Goal: Information Seeking & Learning: Find specific fact

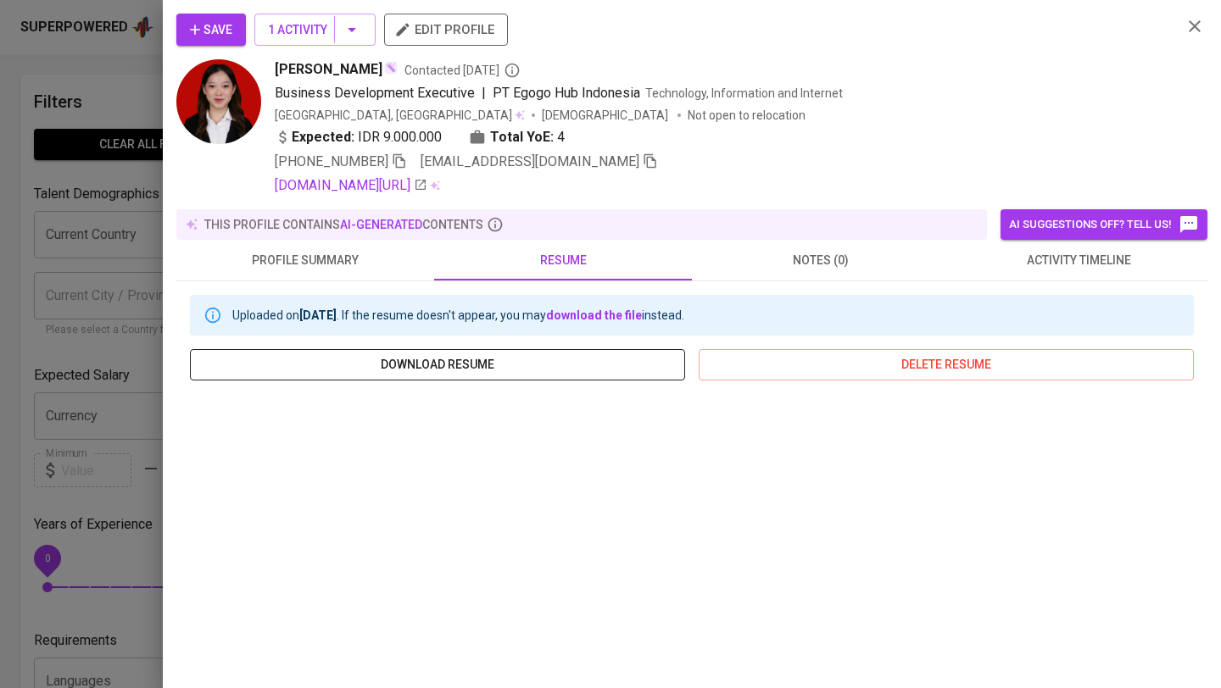
scroll to position [235, 0]
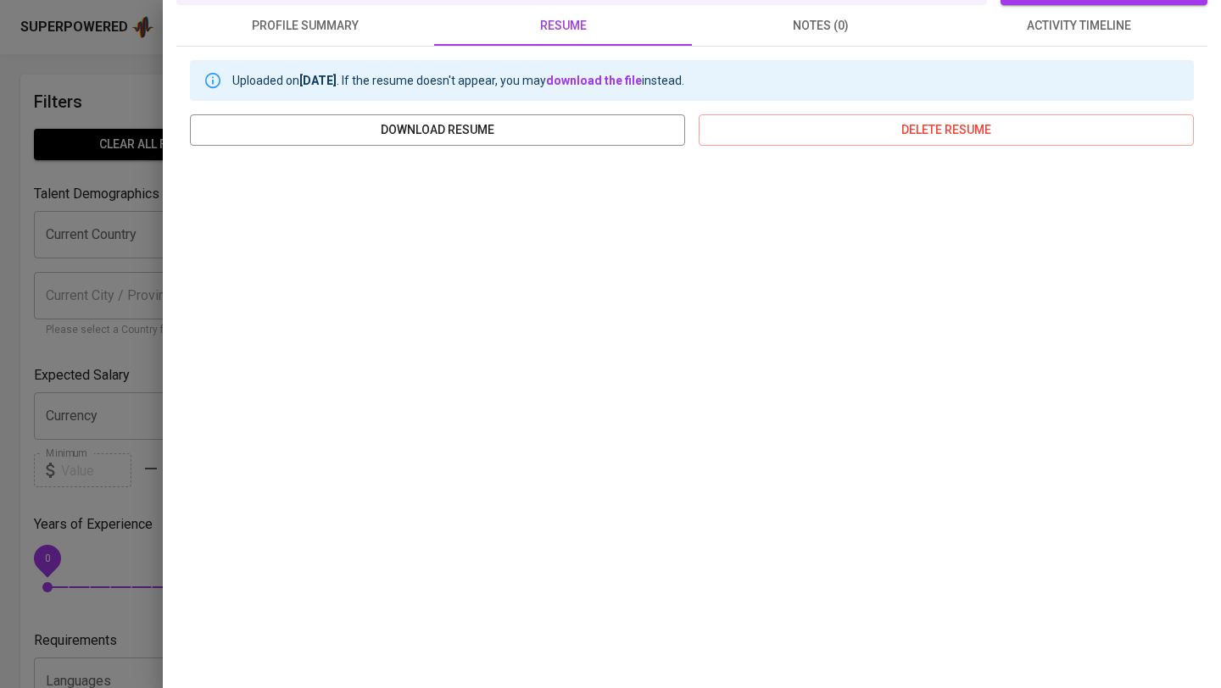
click at [157, 282] on div at bounding box center [610, 344] width 1221 height 688
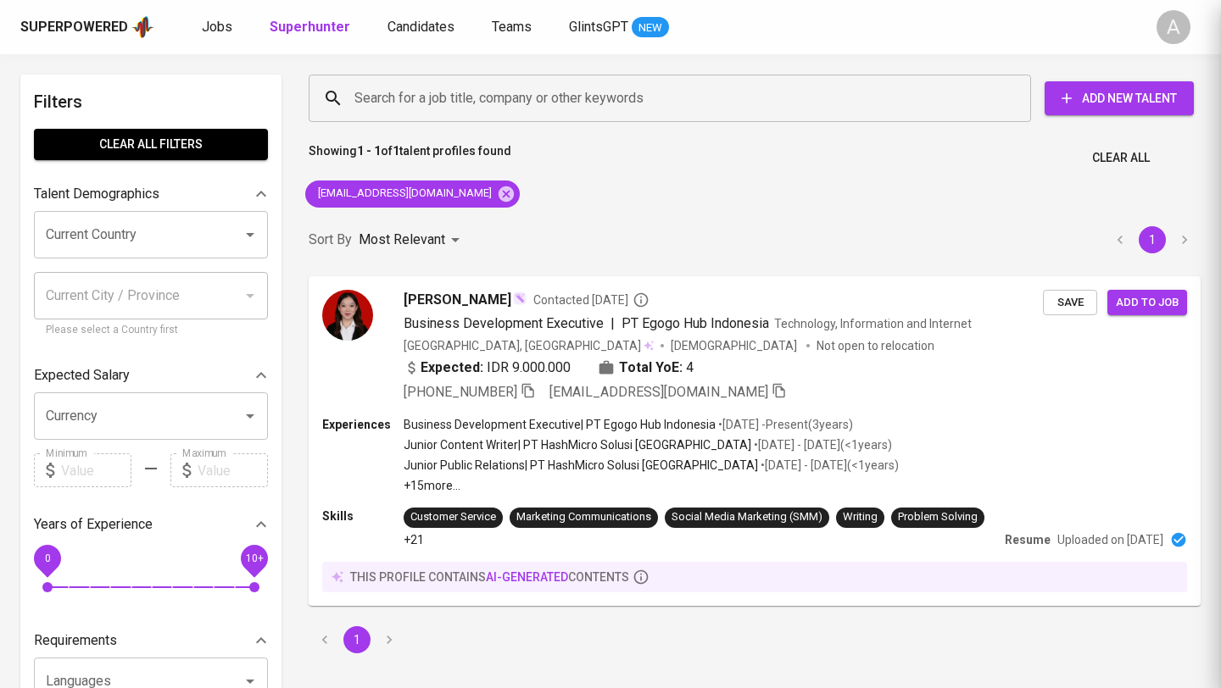
scroll to position [0, 0]
click at [1106, 155] on span "Clear All" at bounding box center [1121, 158] width 58 height 21
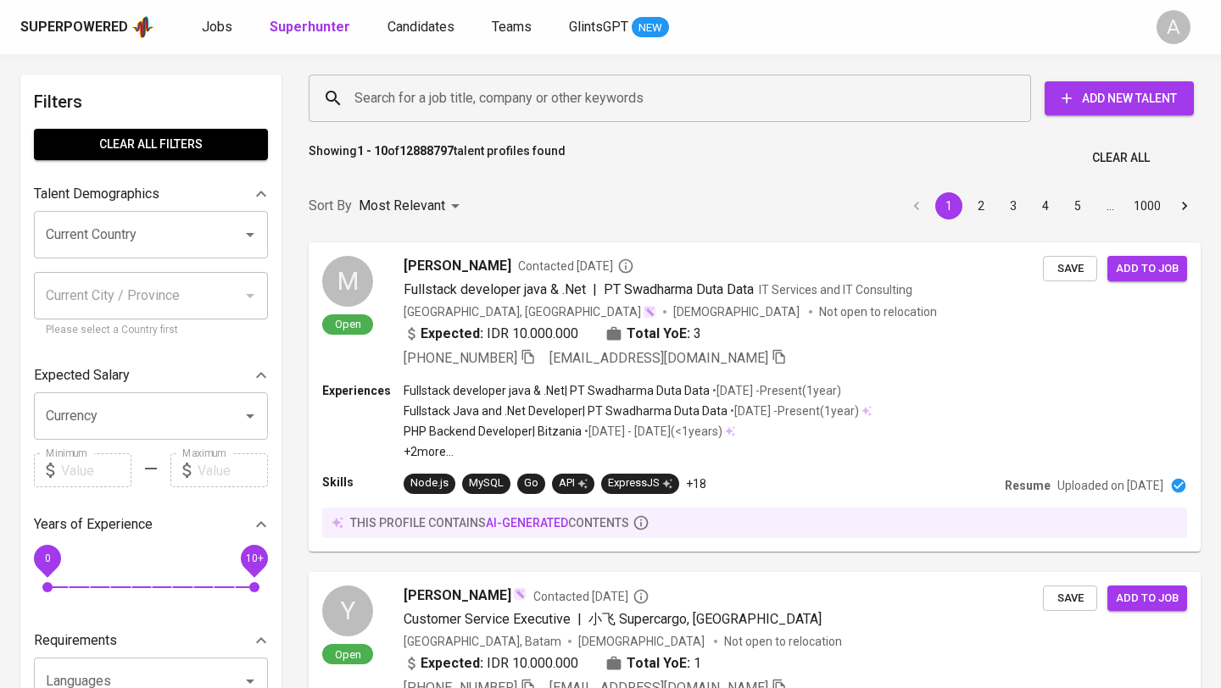
click at [663, 102] on input "Search for a job title, company or other keywords" at bounding box center [674, 98] width 648 height 32
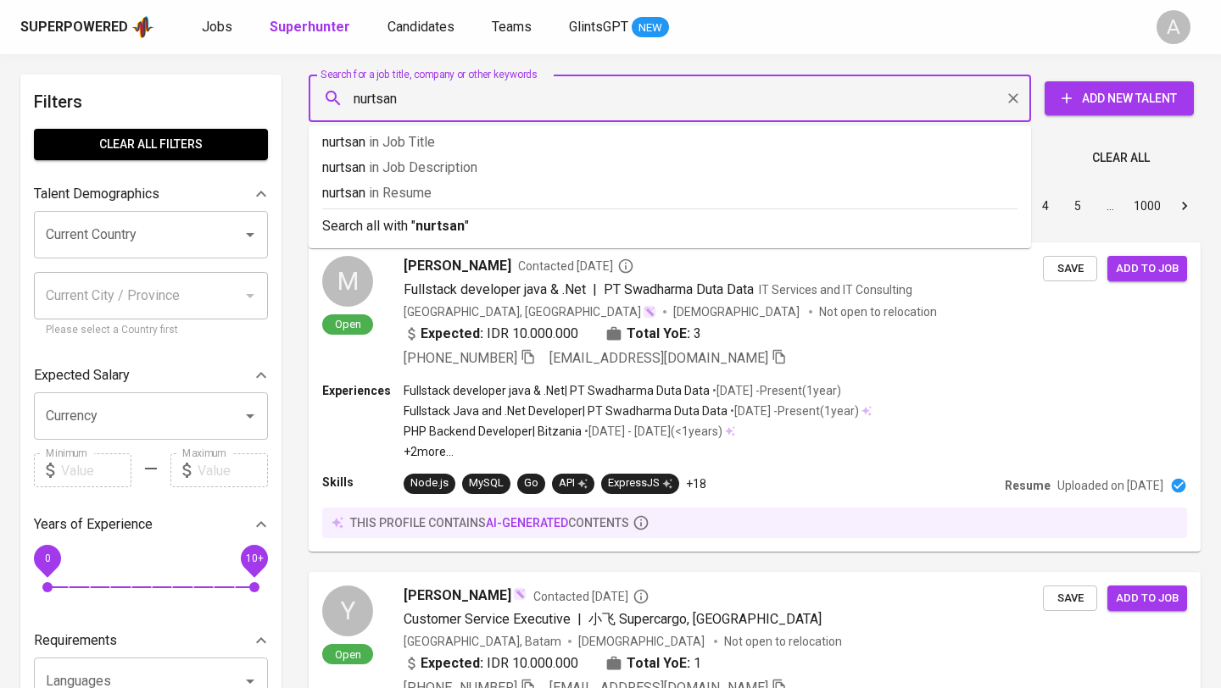
type input "nurtsani"
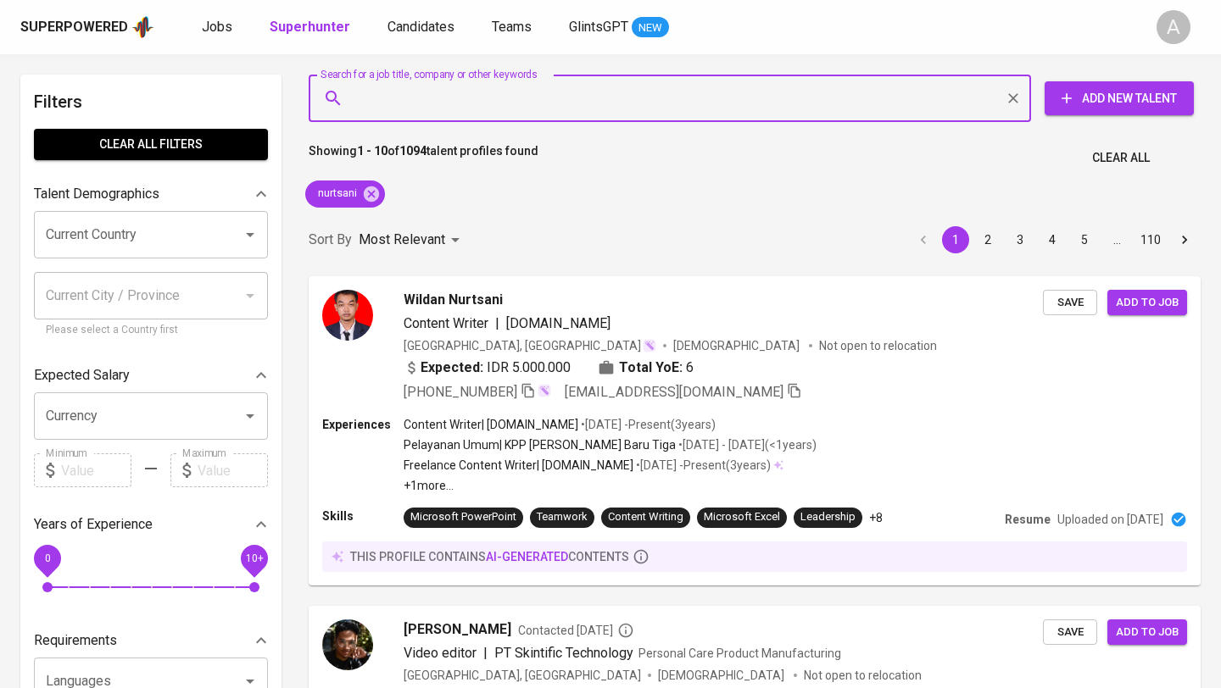
click at [1117, 162] on span "Clear All" at bounding box center [1121, 158] width 58 height 21
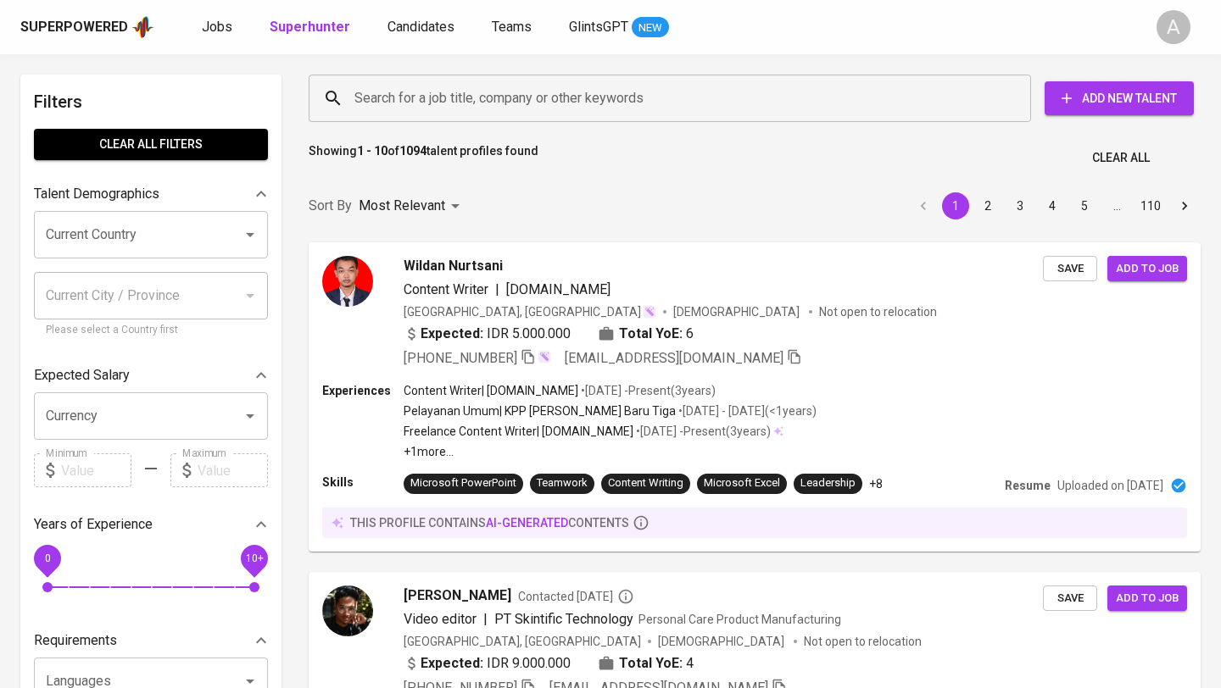
click at [544, 98] on input "Search for a job title, company or other keywords" at bounding box center [674, 98] width 648 height 32
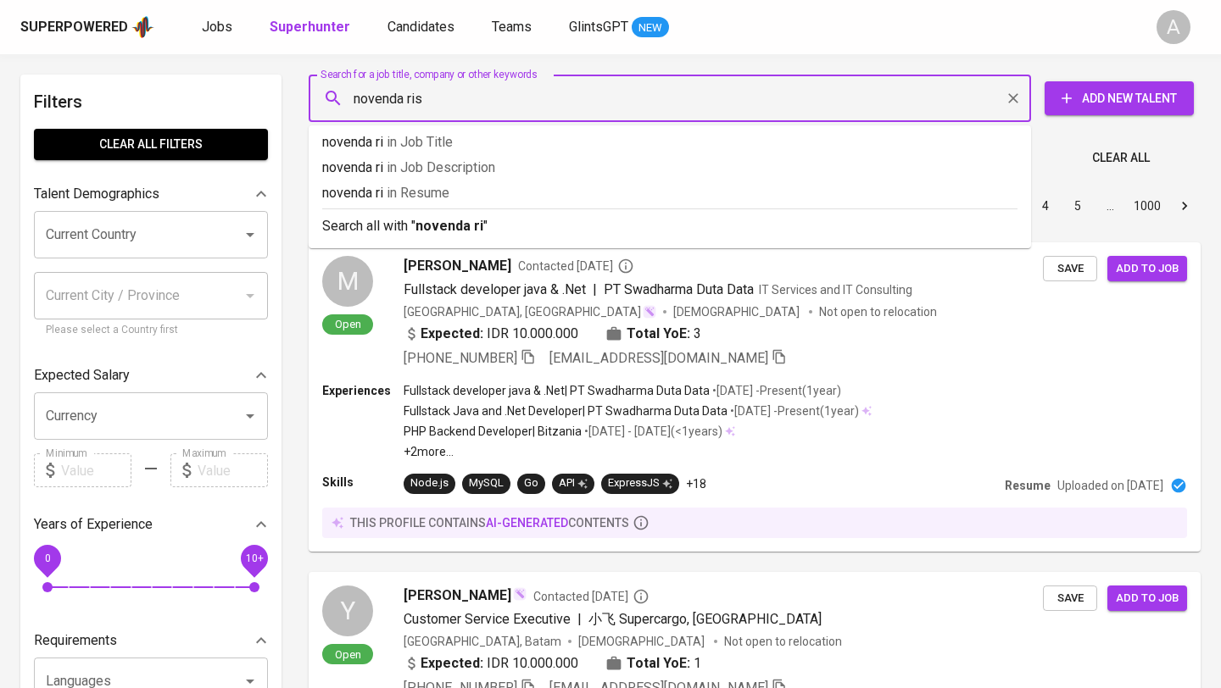
type input "novenda risa"
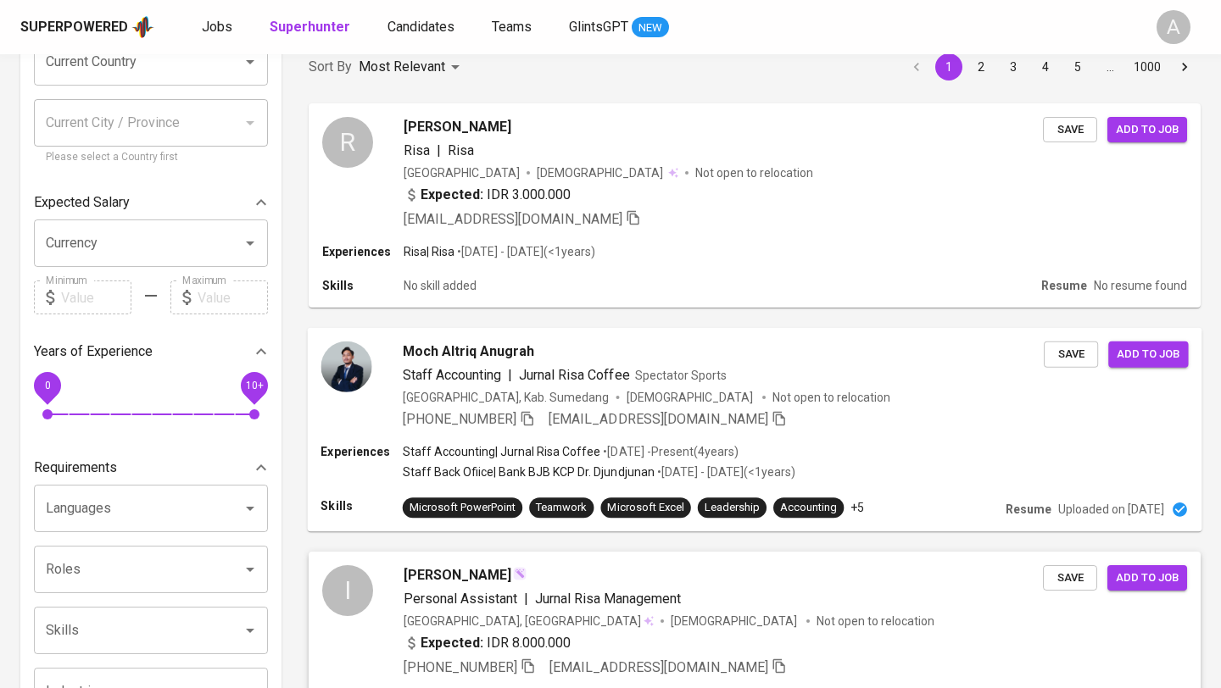
scroll to position [174, 0]
click at [592, 225] on div "[EMAIL_ADDRESS][DOMAIN_NAME]" at bounding box center [723, 219] width 639 height 20
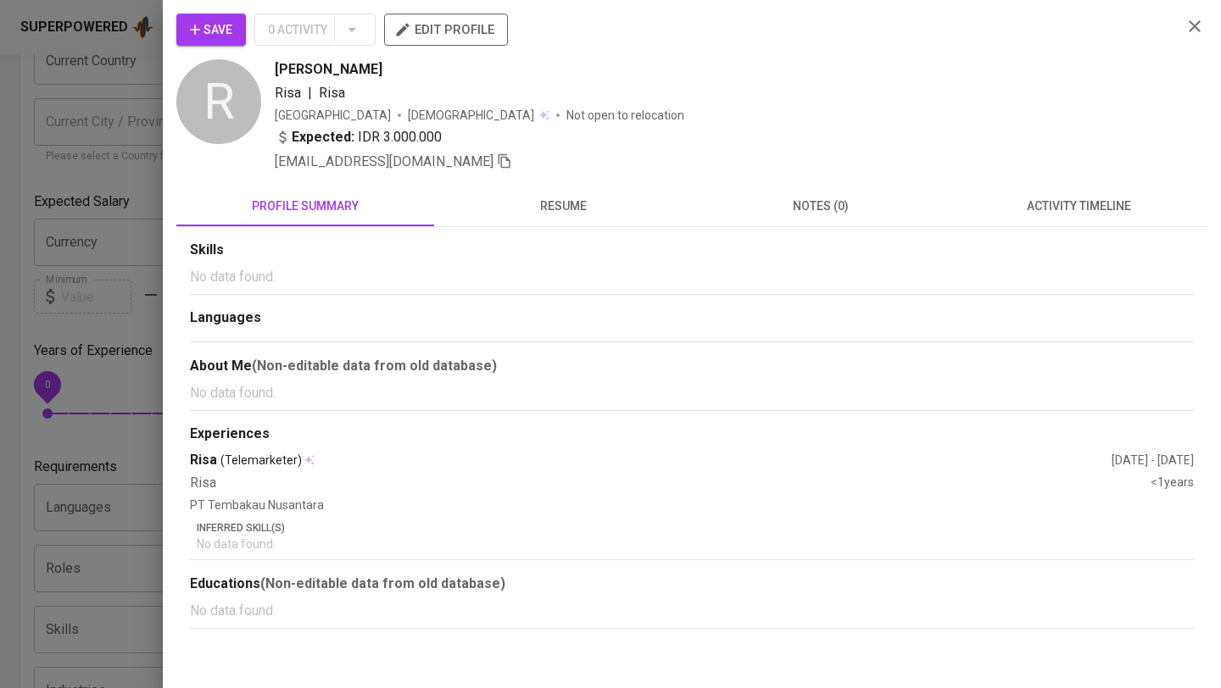
click at [592, 225] on button "resume" at bounding box center [563, 206] width 258 height 41
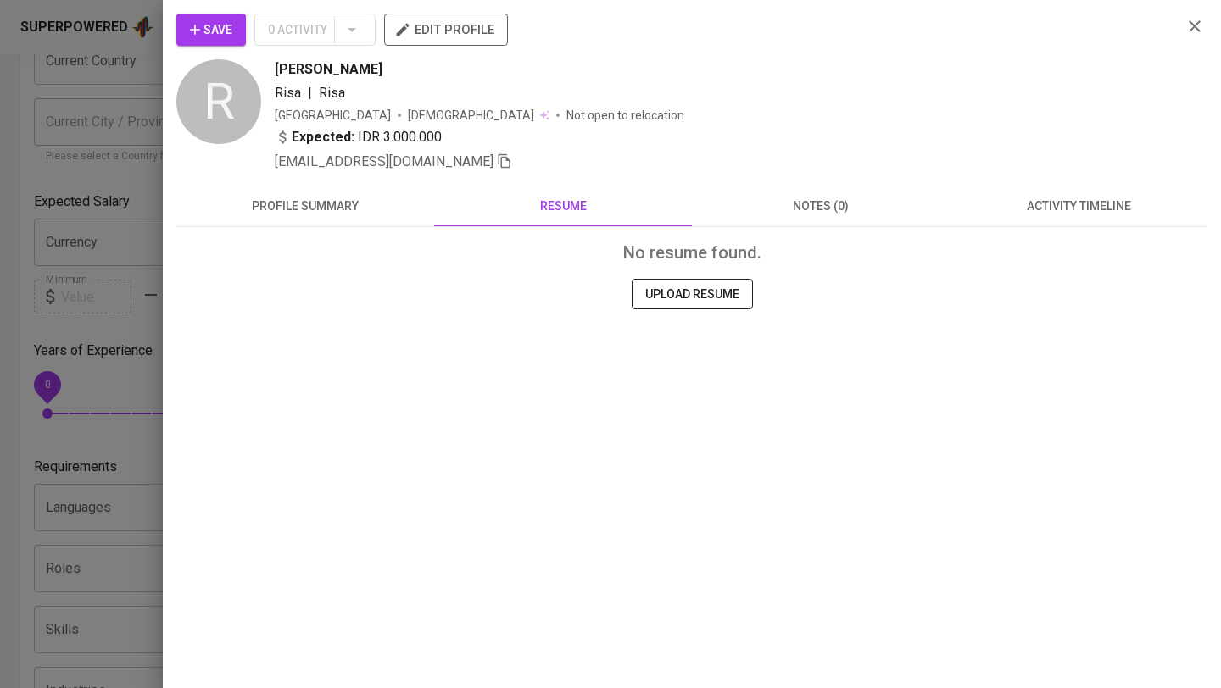
click at [876, 214] on span "notes (0)" at bounding box center [820, 206] width 237 height 21
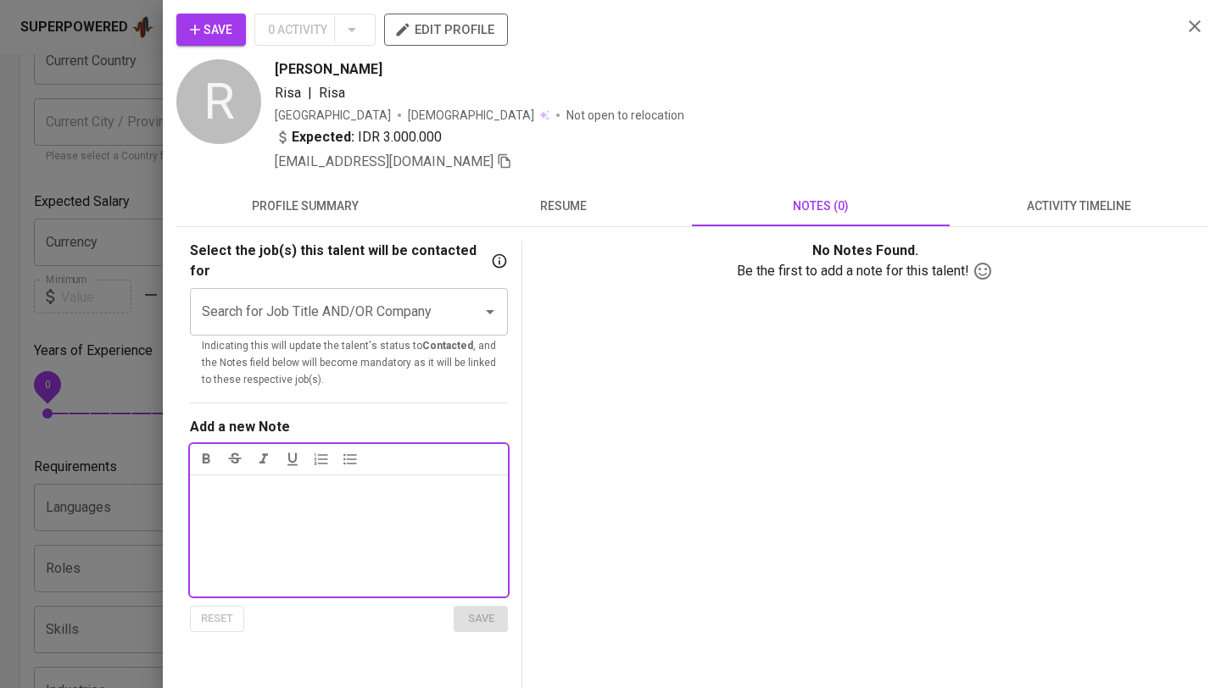
click at [1106, 220] on button "activity timeline" at bounding box center [1079, 206] width 258 height 41
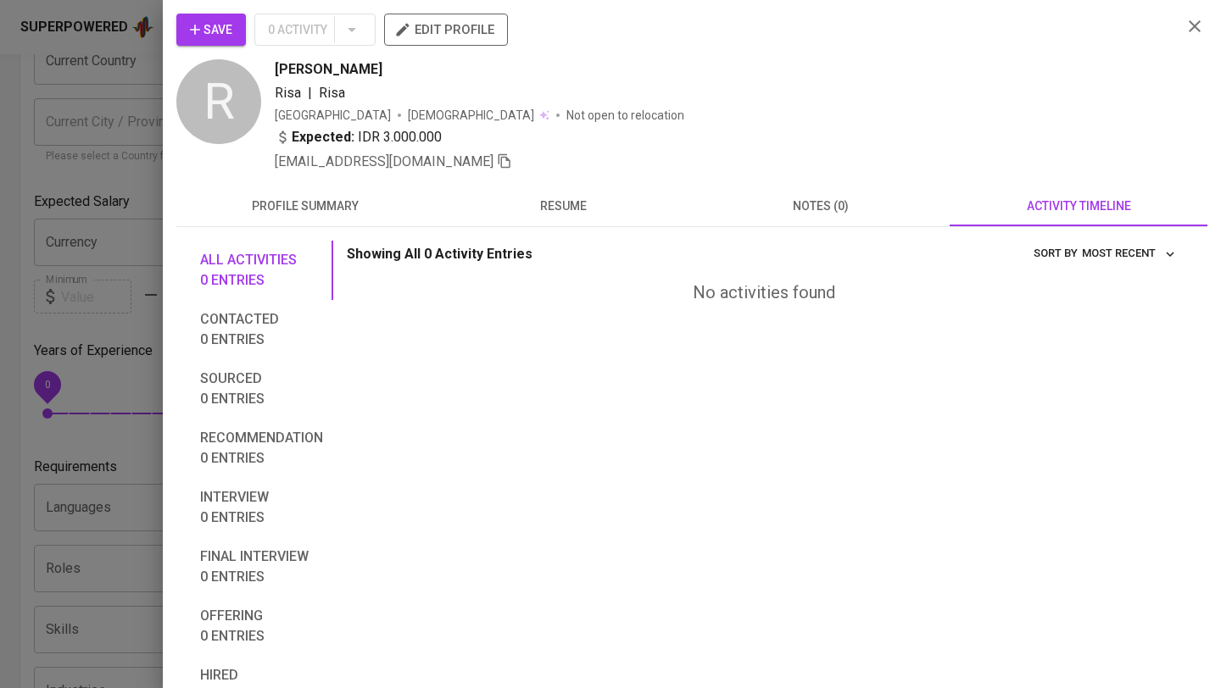
click at [333, 193] on button "profile summary" at bounding box center [305, 206] width 258 height 41
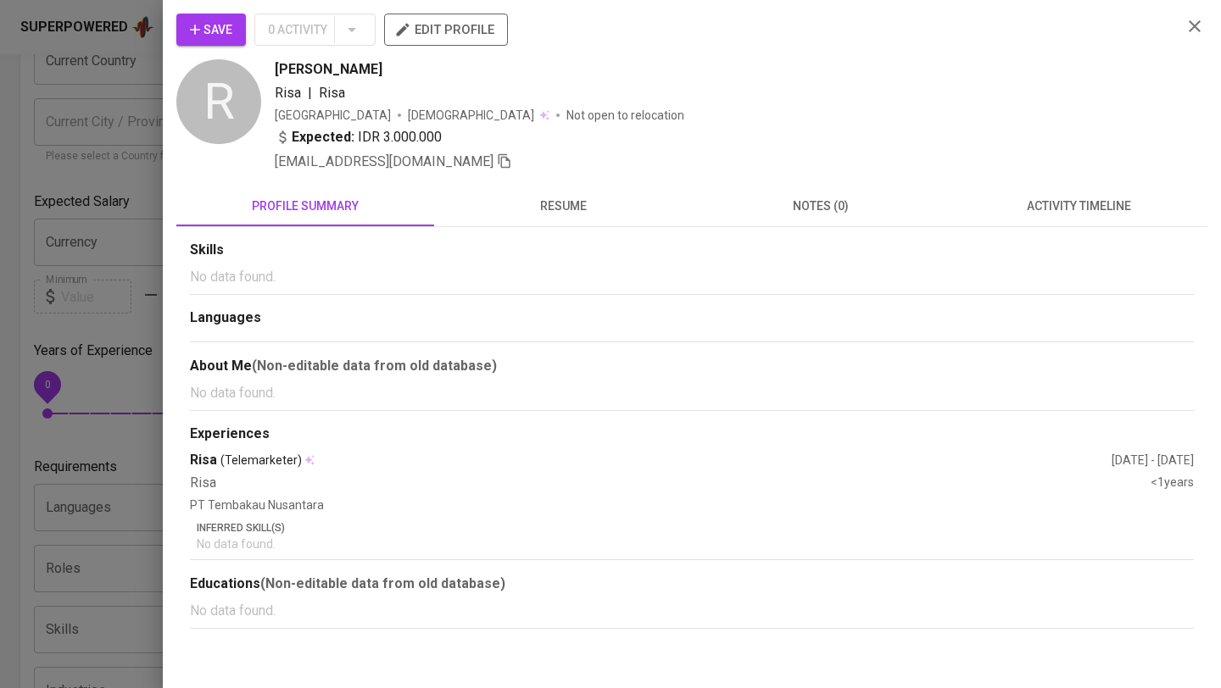
click at [1195, 22] on icon "button" at bounding box center [1194, 26] width 20 height 20
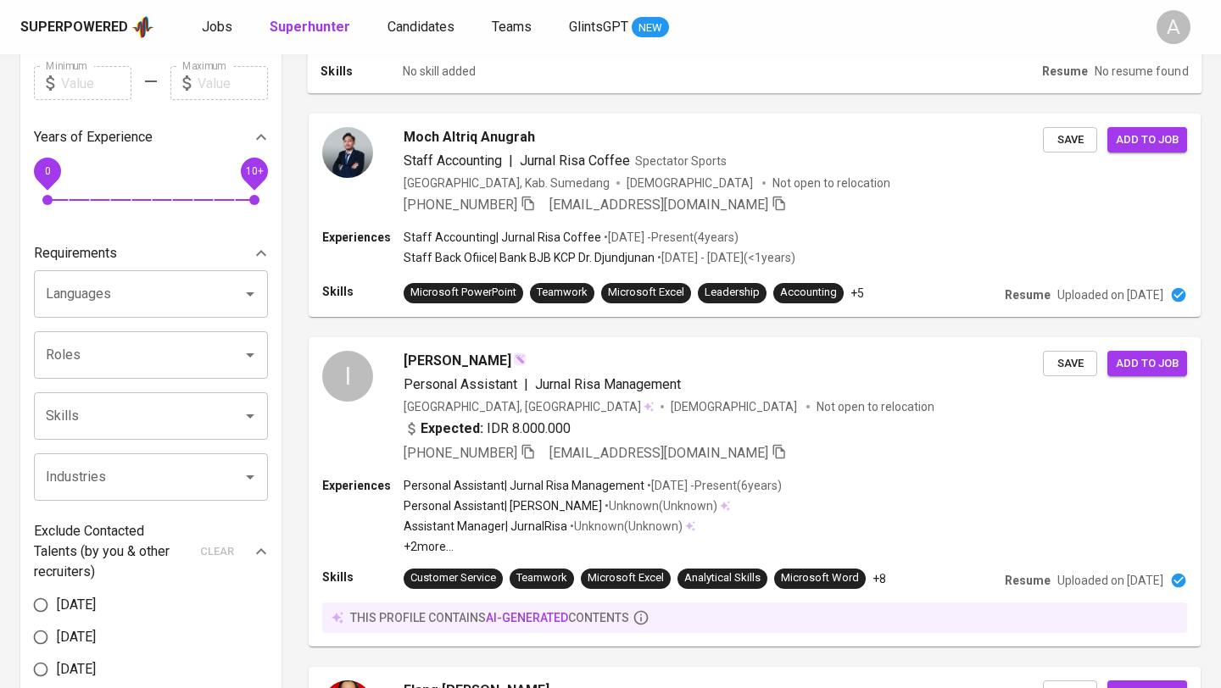
scroll to position [0, 0]
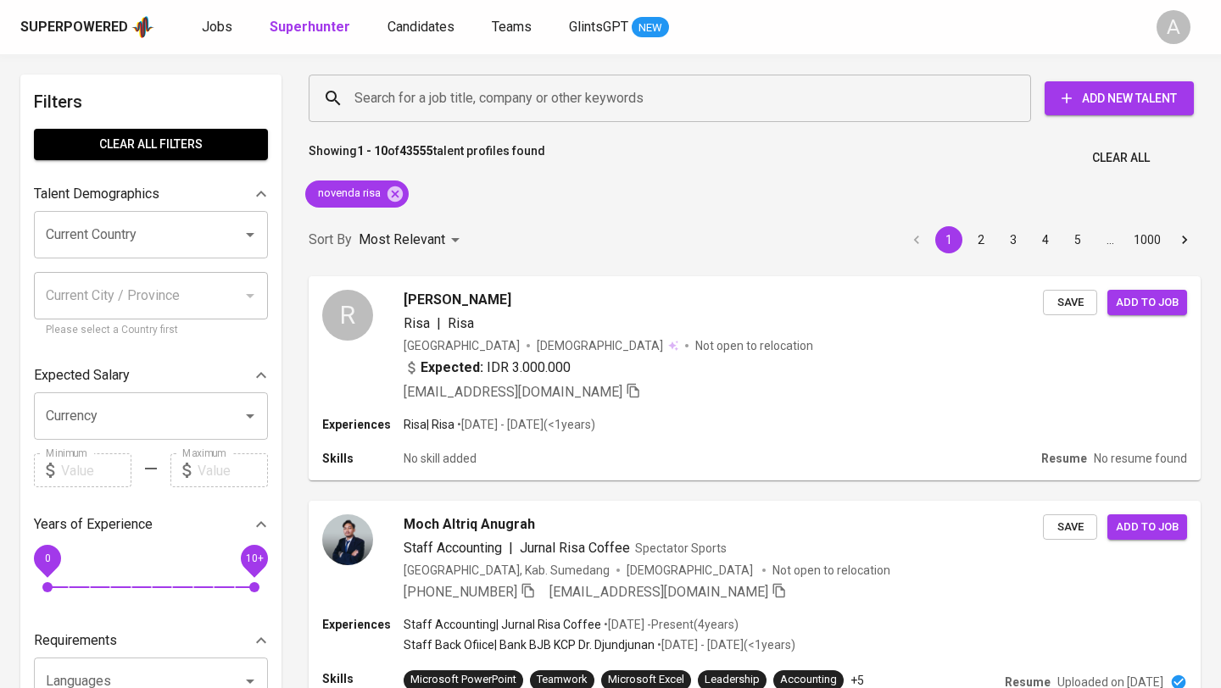
click at [1131, 158] on span "Clear All" at bounding box center [1121, 158] width 58 height 21
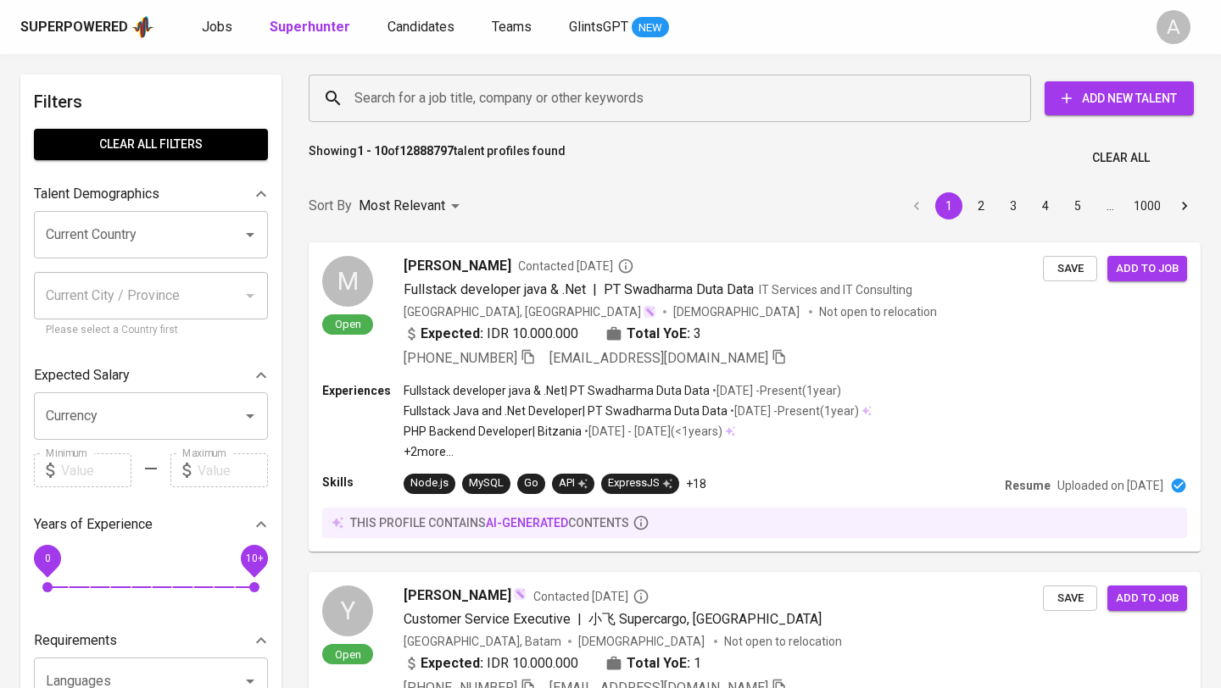
click at [699, 103] on input "Search for a job title, company or other keywords" at bounding box center [674, 98] width 648 height 32
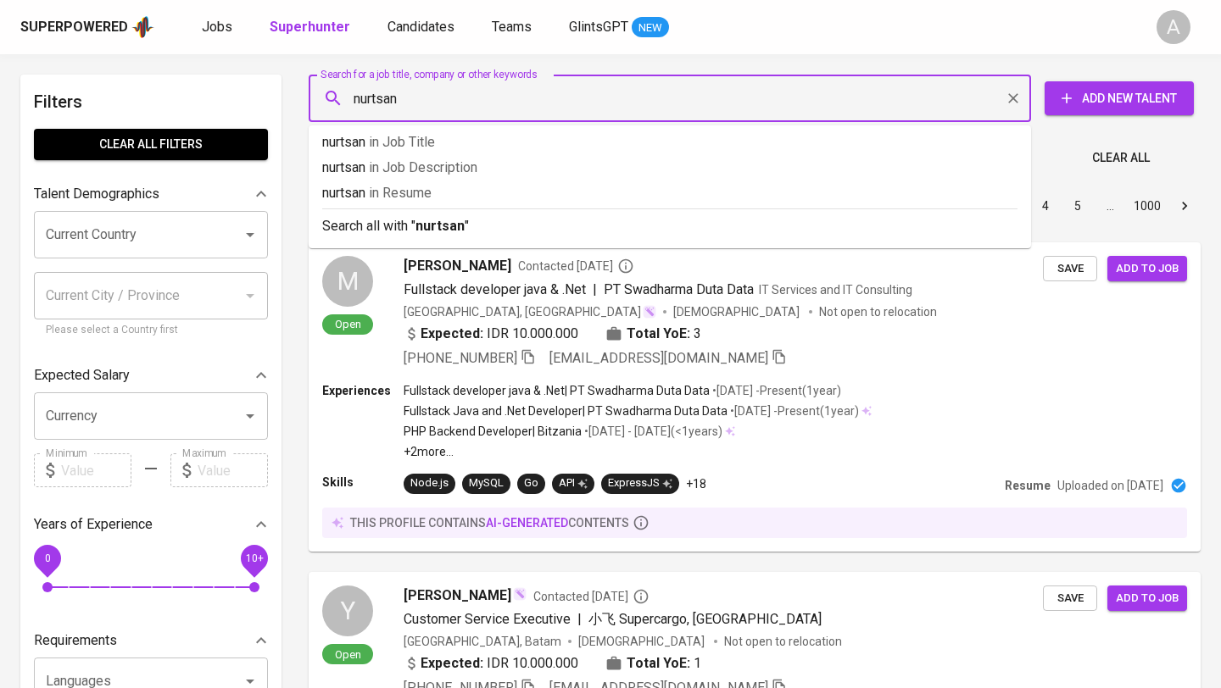
type input "nurtsani"
